Goal: Transaction & Acquisition: Purchase product/service

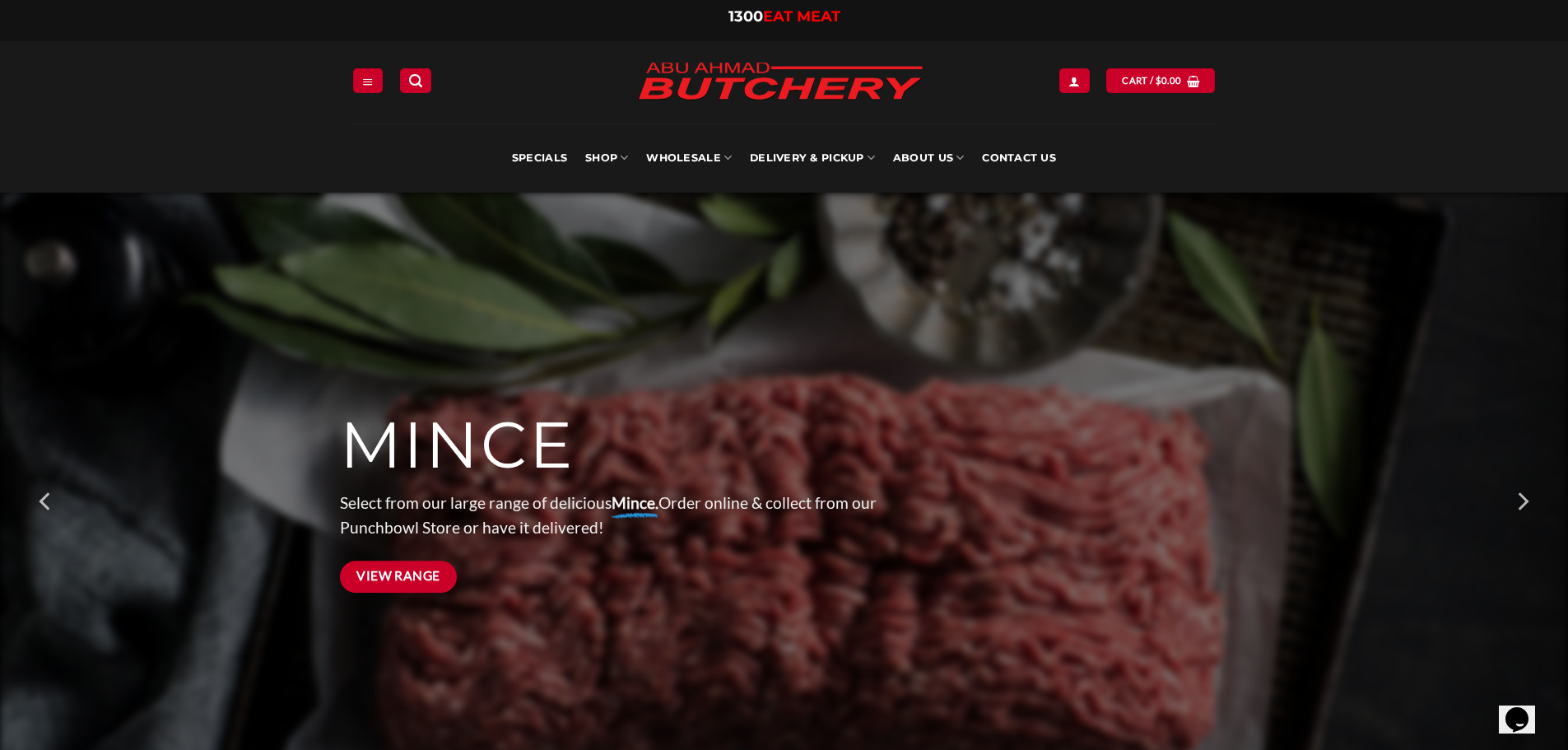
click at [429, 579] on span "View Range" at bounding box center [398, 576] width 84 height 21
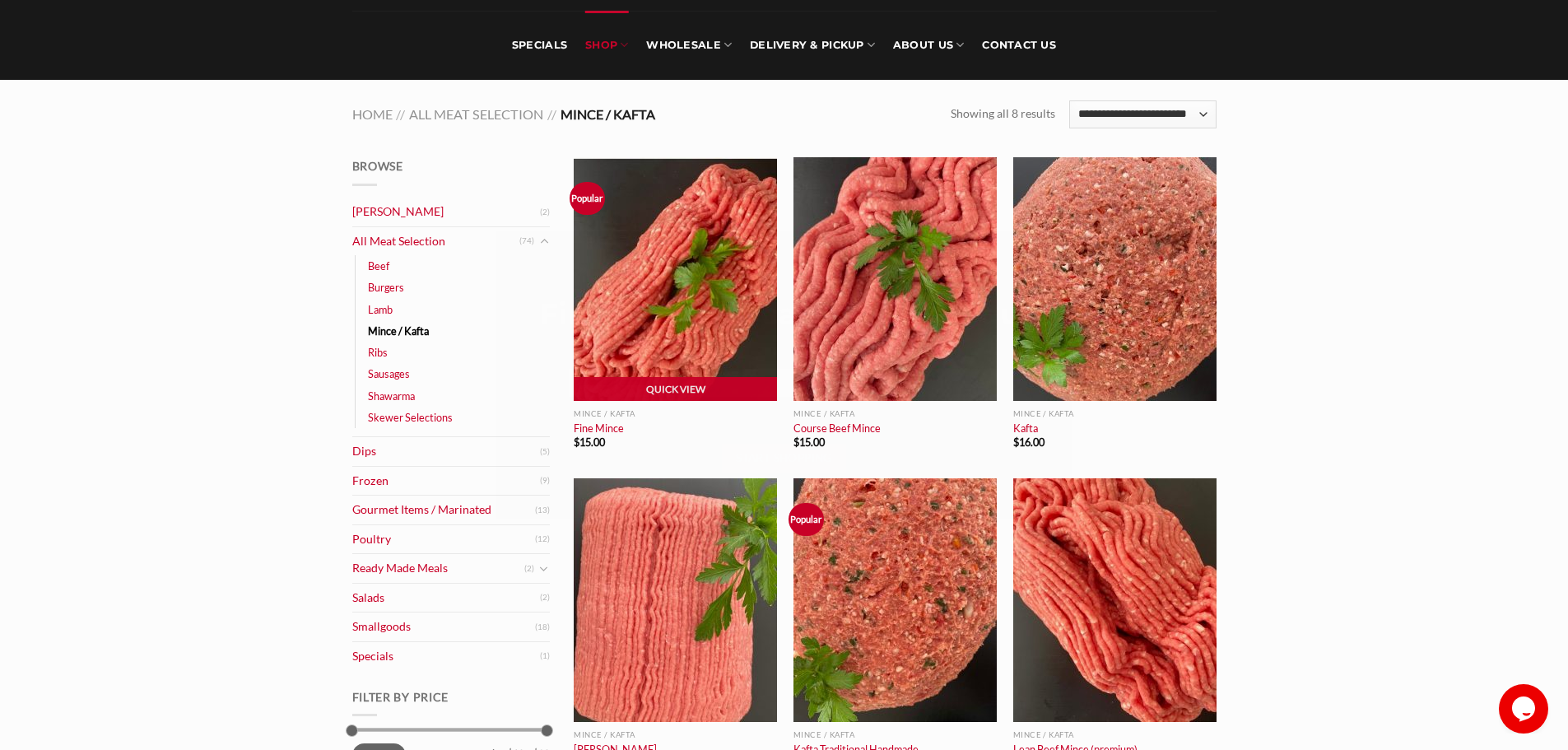
scroll to position [164, 0]
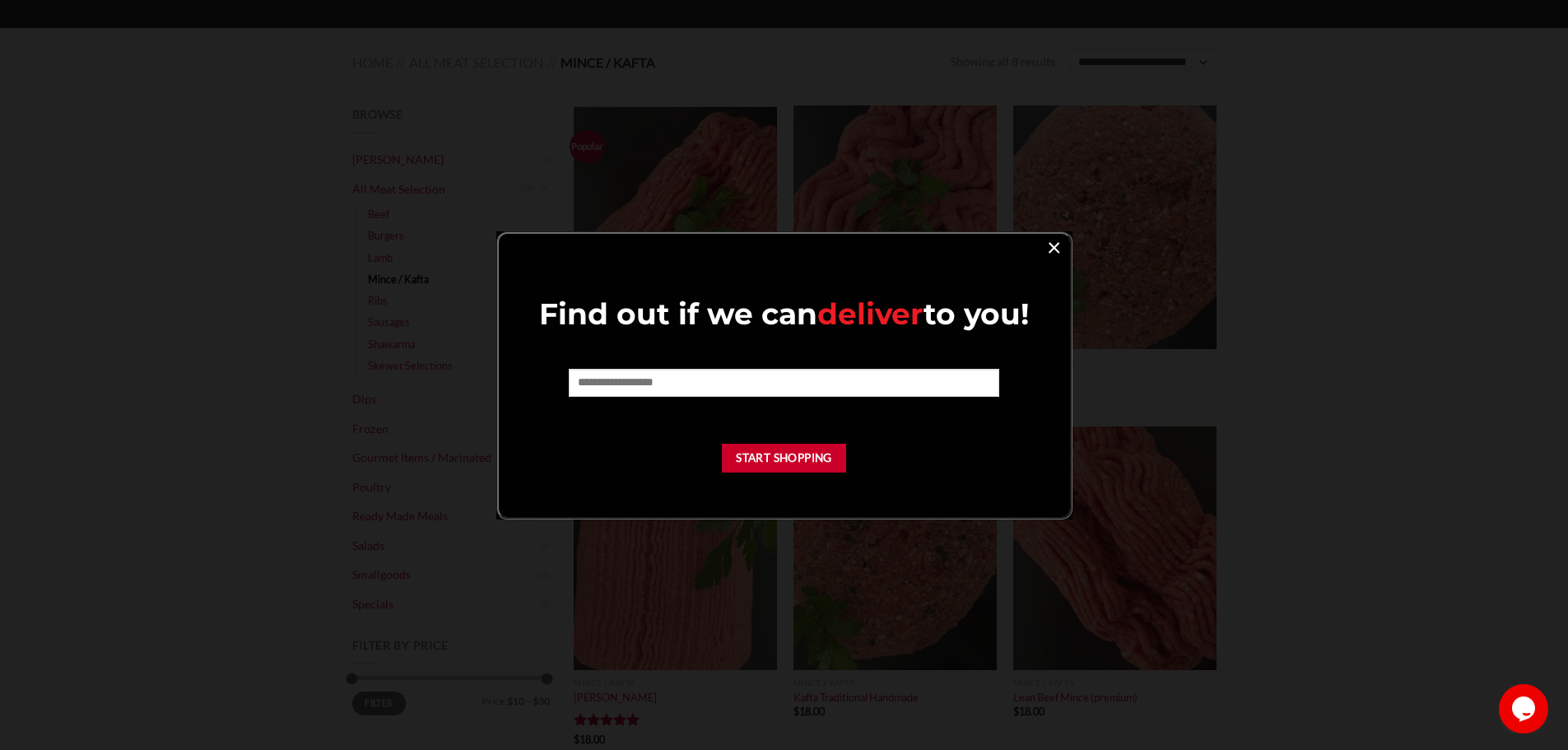
click at [1054, 240] on link "×" at bounding box center [1053, 247] width 24 height 23
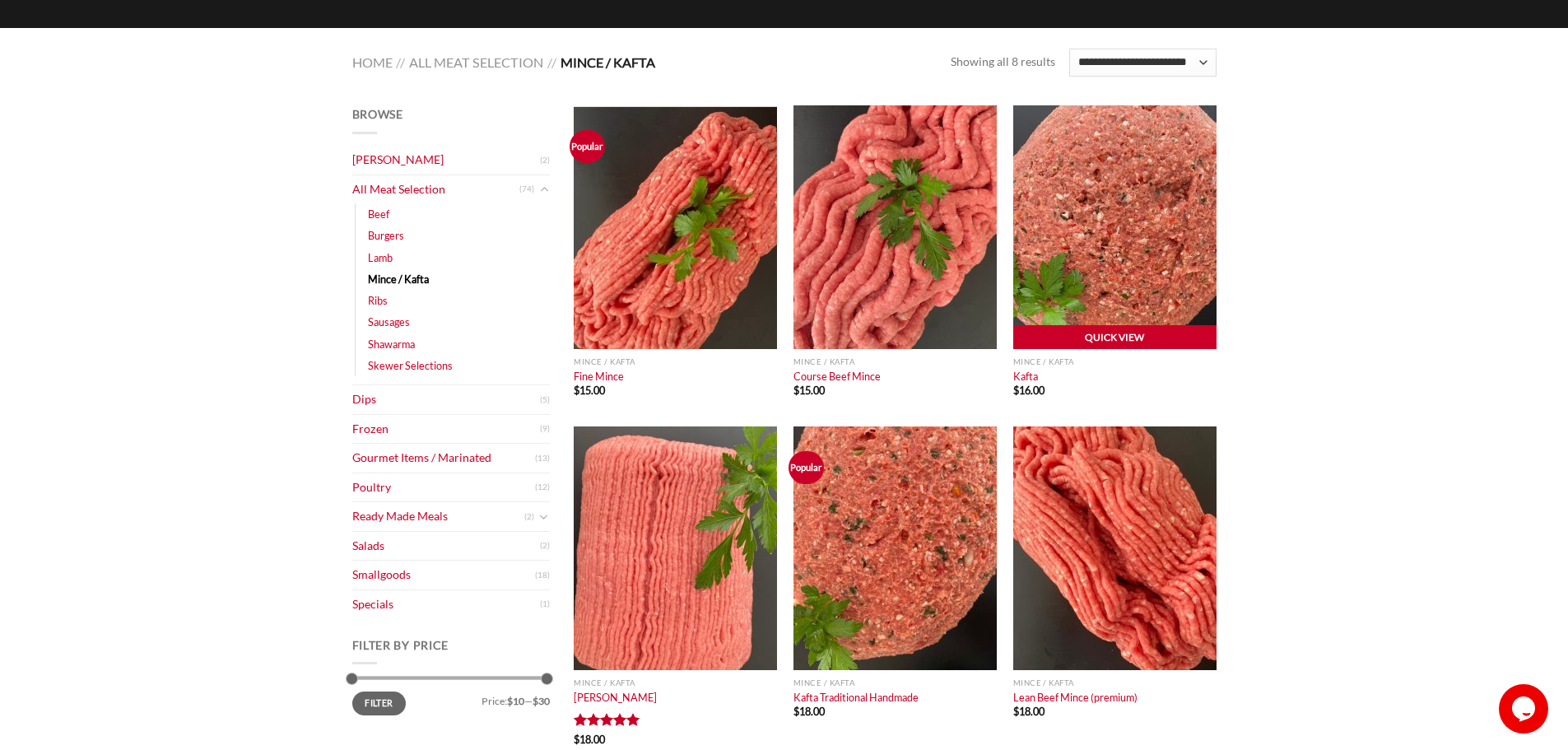
click at [1154, 331] on link "Quick View" at bounding box center [1115, 337] width 203 height 25
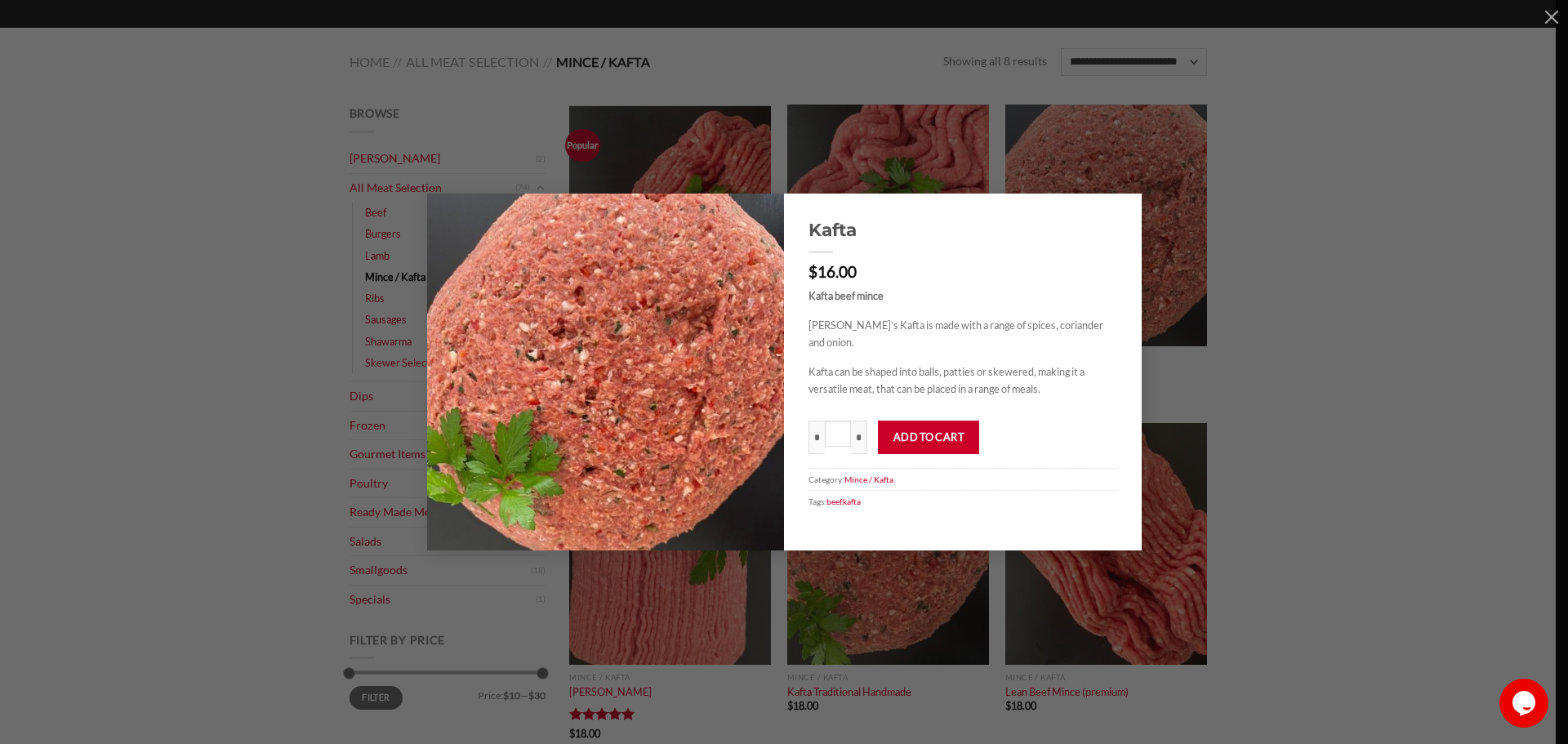
click at [1300, 327] on div "Kafta $ 16.00 Kafta beef mince [PERSON_NAME]’s Kafta is made with a range of sp…" at bounding box center [784, 373] width 1519 height 358
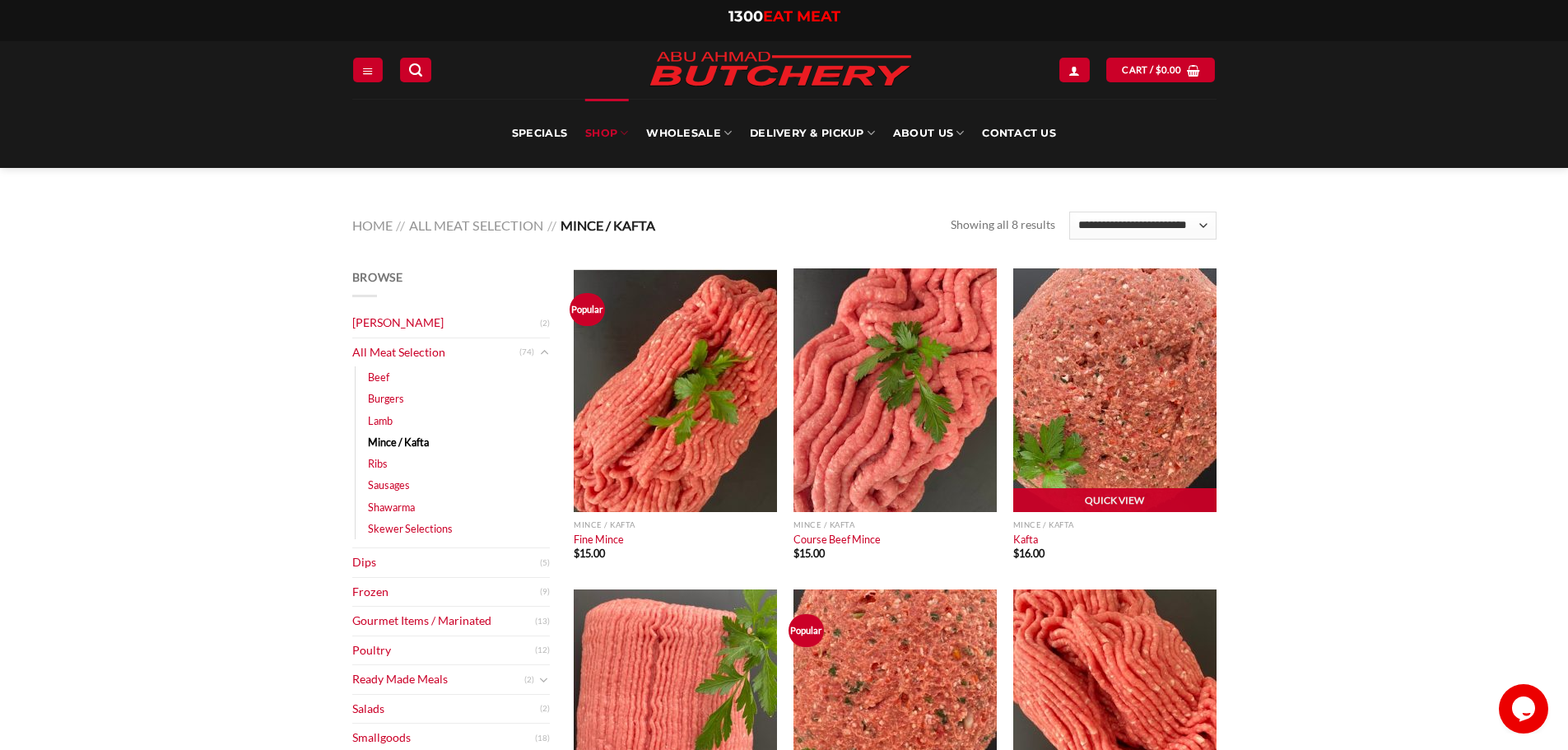
scroll to position [0, 0]
